Goal: Ask a question

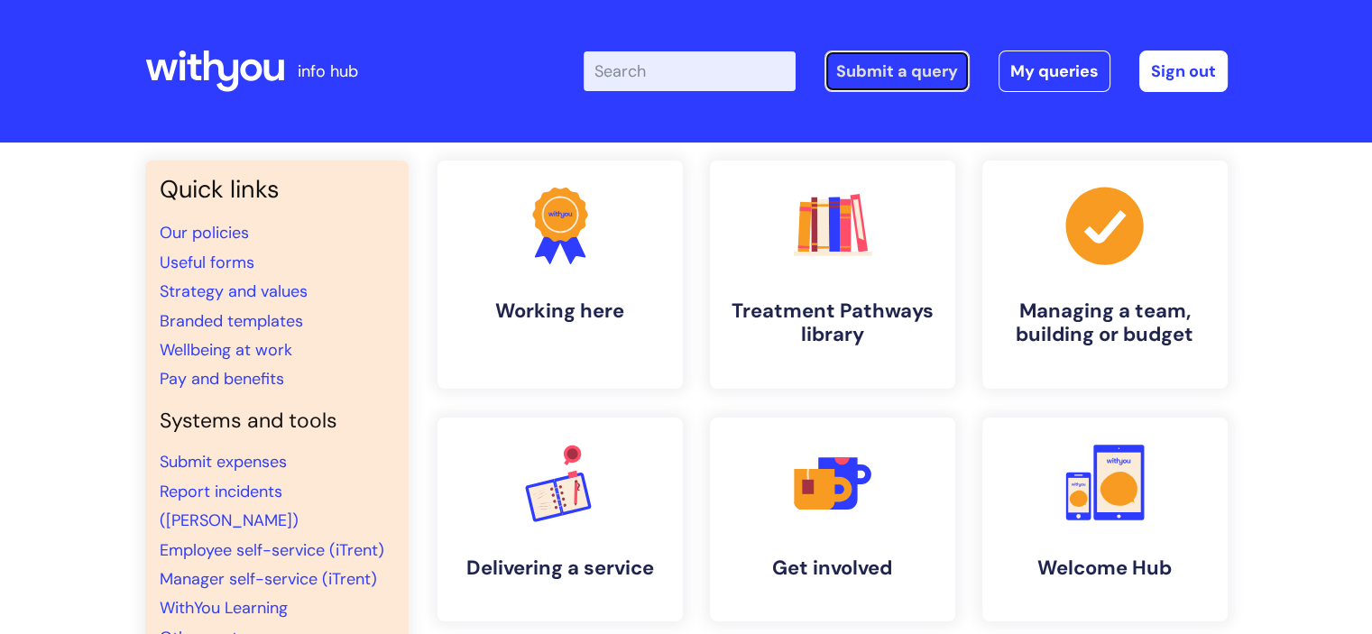
click at [902, 87] on link "Submit a query" at bounding box center [896, 71] width 145 height 41
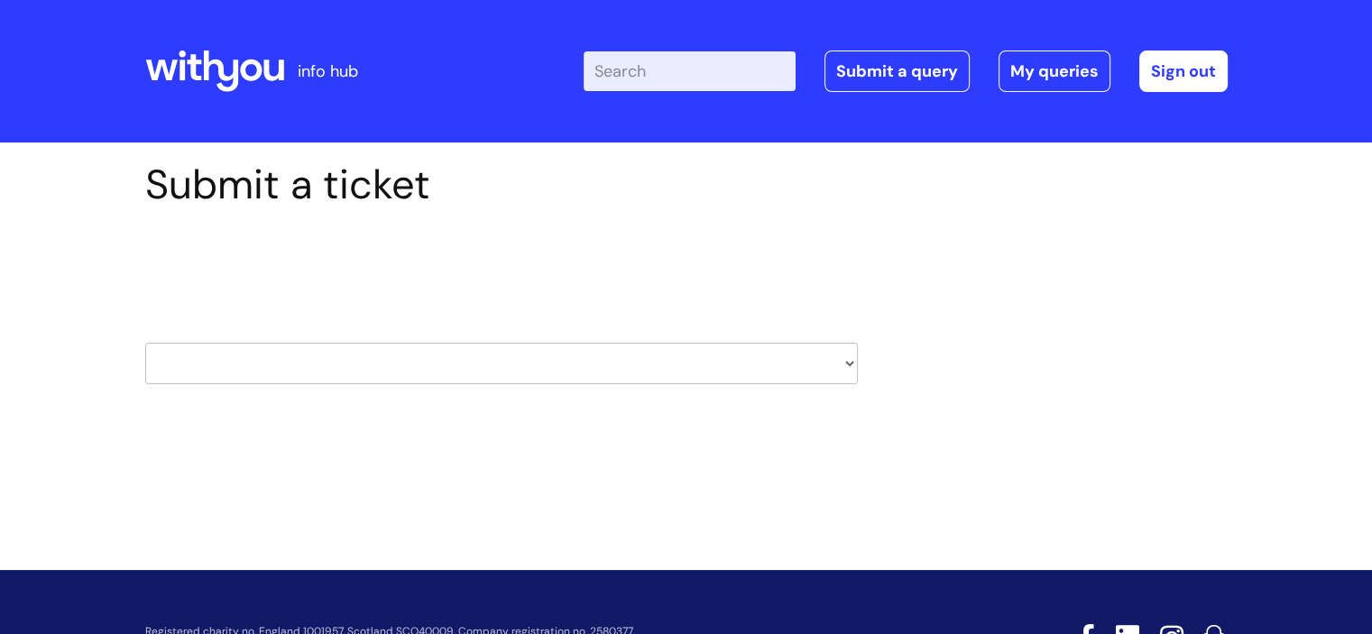
click at [320, 364] on select "HR / People IT and Support Clinical Drug Alerts Finance Accounts Data Support T…" at bounding box center [501, 363] width 713 height 41
drag, startPoint x: 1061, startPoint y: 198, endPoint x: 1046, endPoint y: 215, distance: 22.4
click at [1061, 198] on div "Submit a ticket Select issue type HR / People IT and Support Clinical Drug Aler…" at bounding box center [687, 301] width 1110 height 280
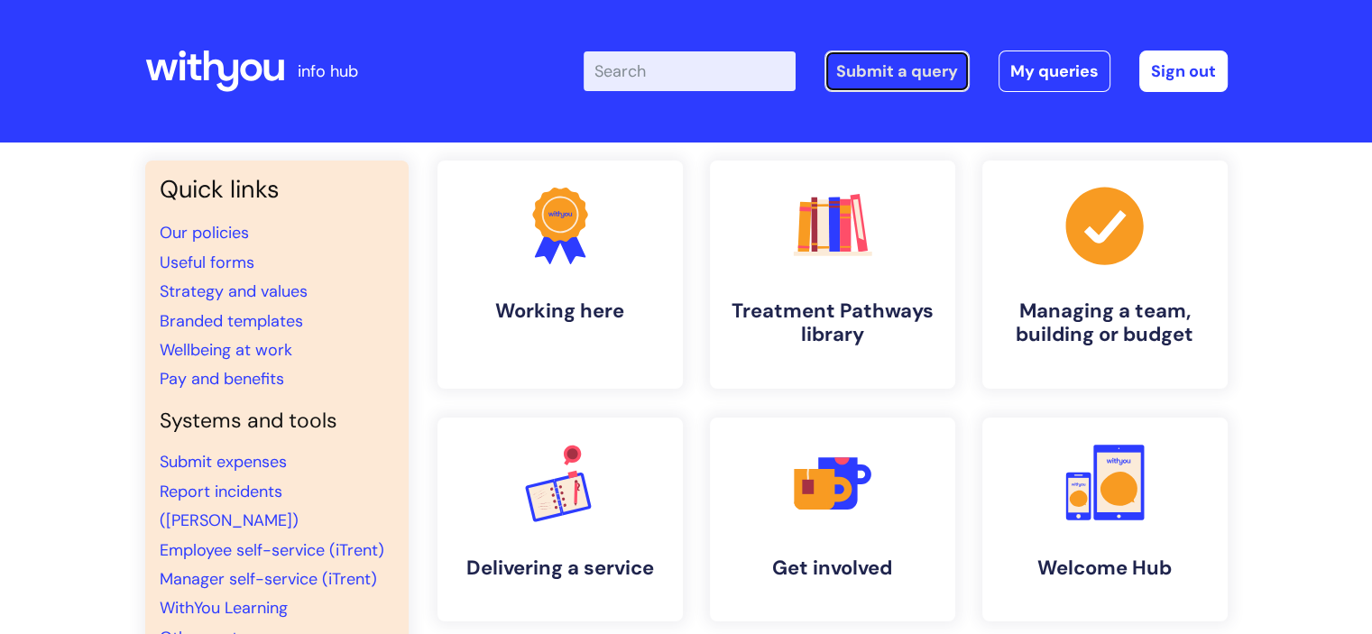
click at [904, 78] on link "Submit a query" at bounding box center [896, 71] width 145 height 41
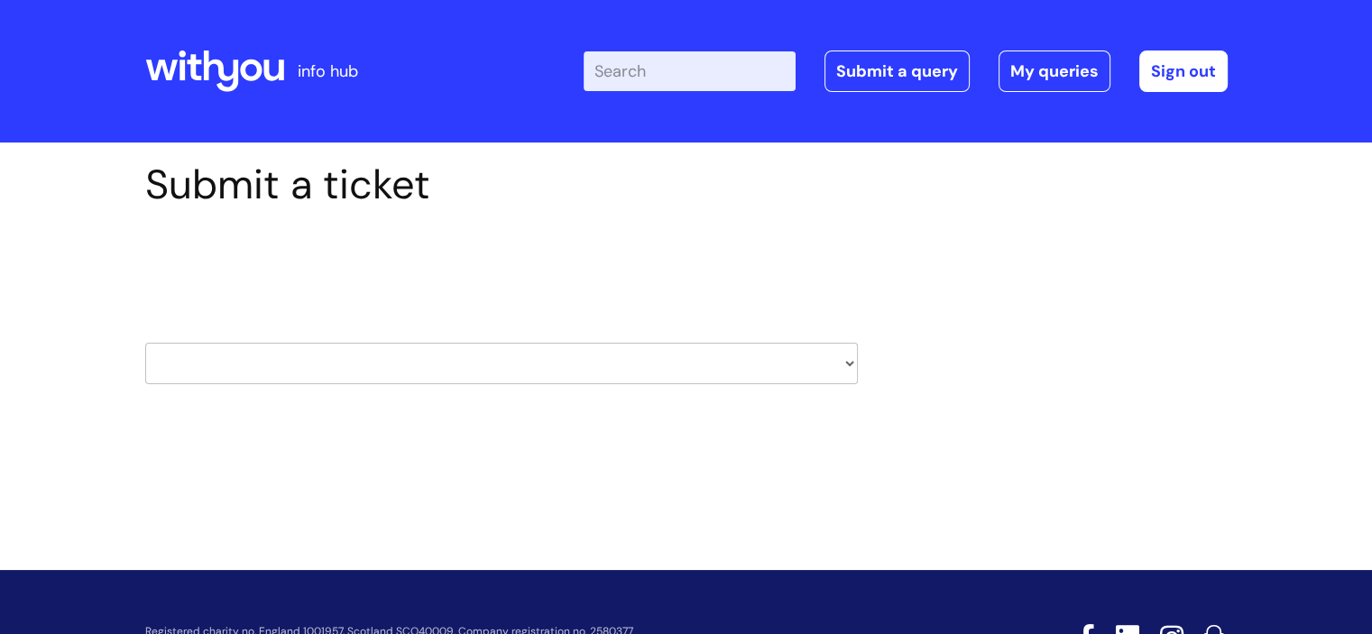
click at [301, 367] on select "HR / People IT and Support Clinical Drug Alerts Finance Accounts Data Support T…" at bounding box center [501, 363] width 713 height 41
select select "it_and_support"
click at [145, 343] on select "HR / People IT and Support Clinical Drug Alerts Finance Accounts Data Support T…" at bounding box center [501, 363] width 713 height 41
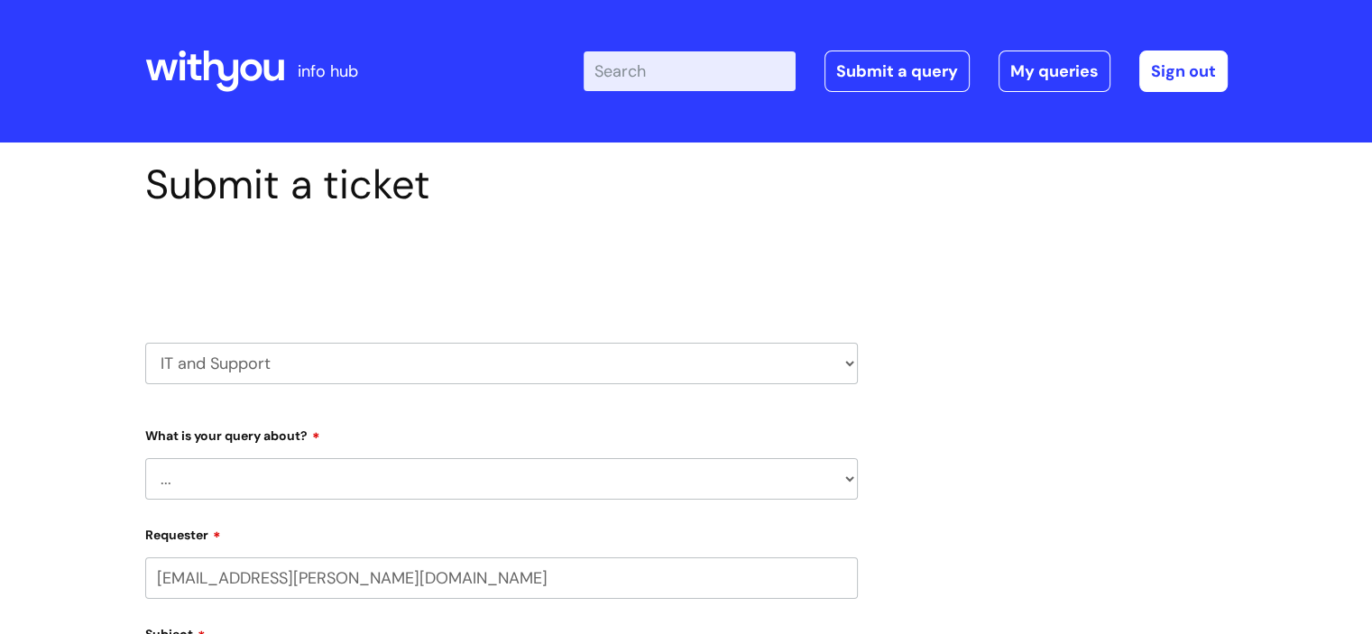
select select "80004286526"
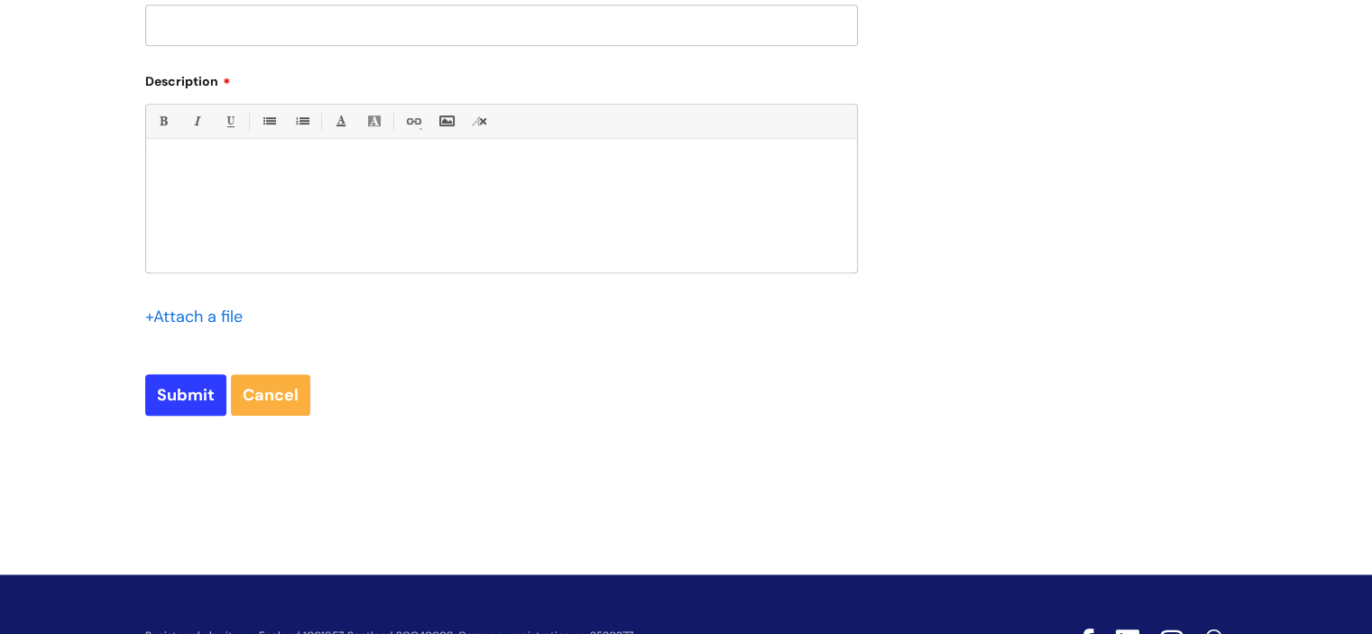
scroll to position [451, 0]
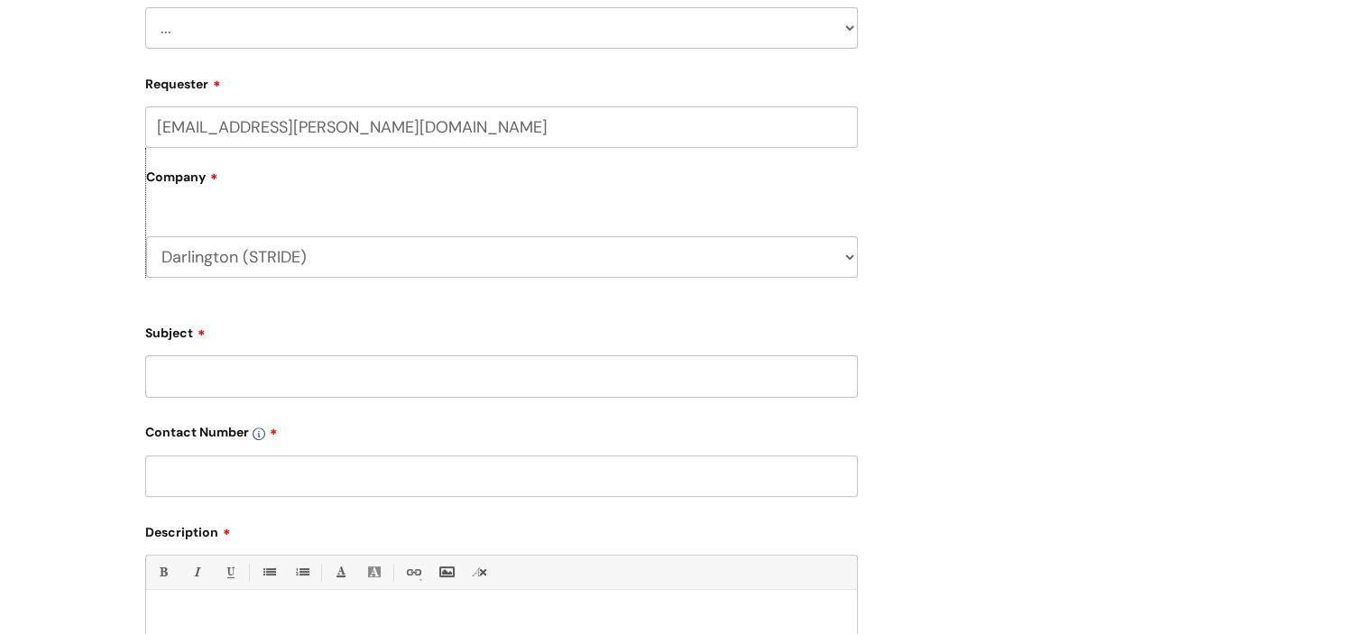
click at [338, 255] on select "Darlington (STRIDE) WithYou Current Staff" at bounding box center [502, 256] width 712 height 41
click at [146, 236] on select "Darlington (STRIDE) WithYou Current Staff" at bounding box center [502, 256] width 712 height 41
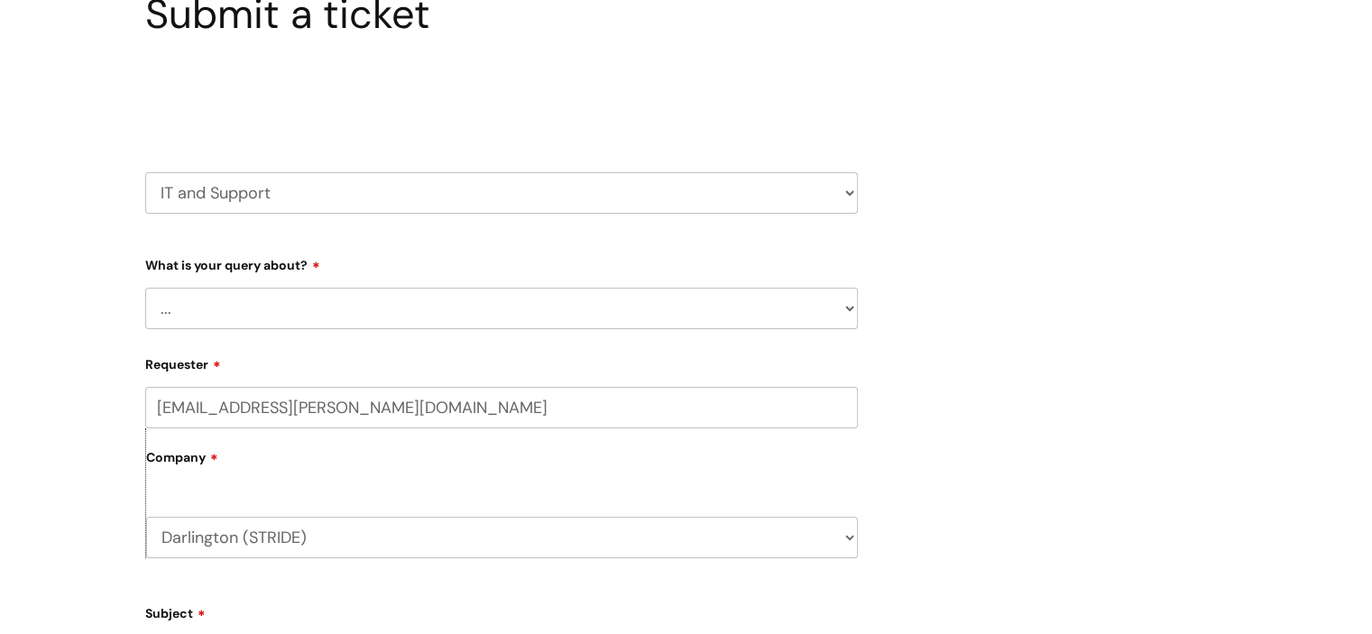
scroll to position [0, 0]
